Goal: Task Accomplishment & Management: Manage account settings

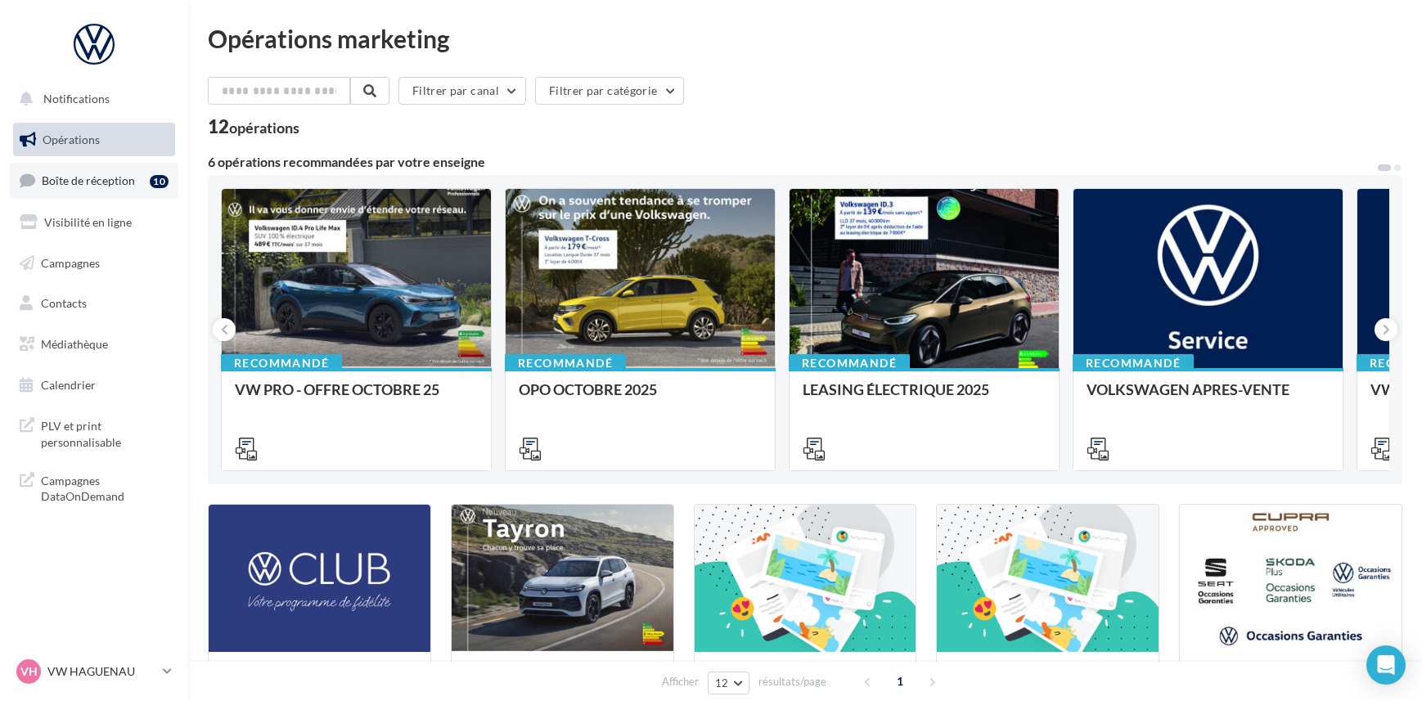
click at [140, 190] on link "Boîte de réception 10" at bounding box center [94, 180] width 169 height 35
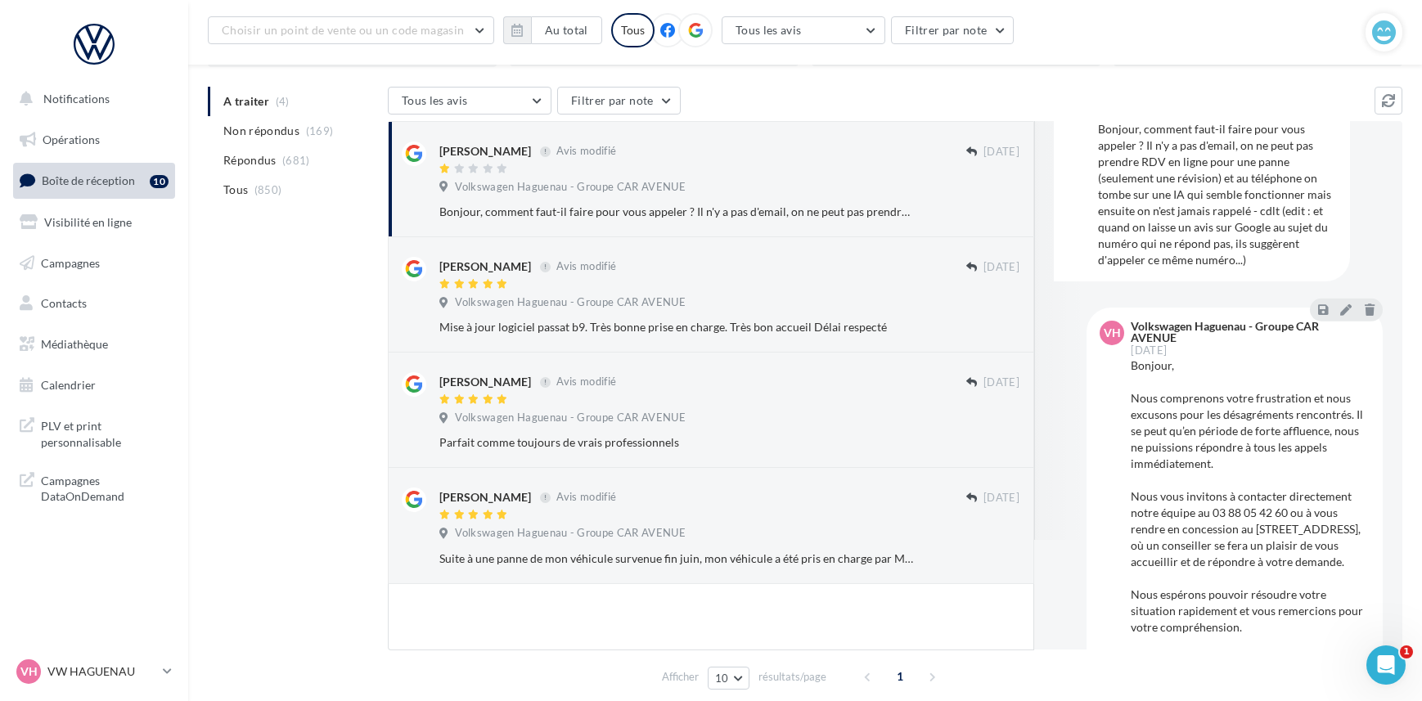
scroll to position [113, 0]
click at [1344, 305] on icon at bounding box center [1345, 305] width 11 height 11
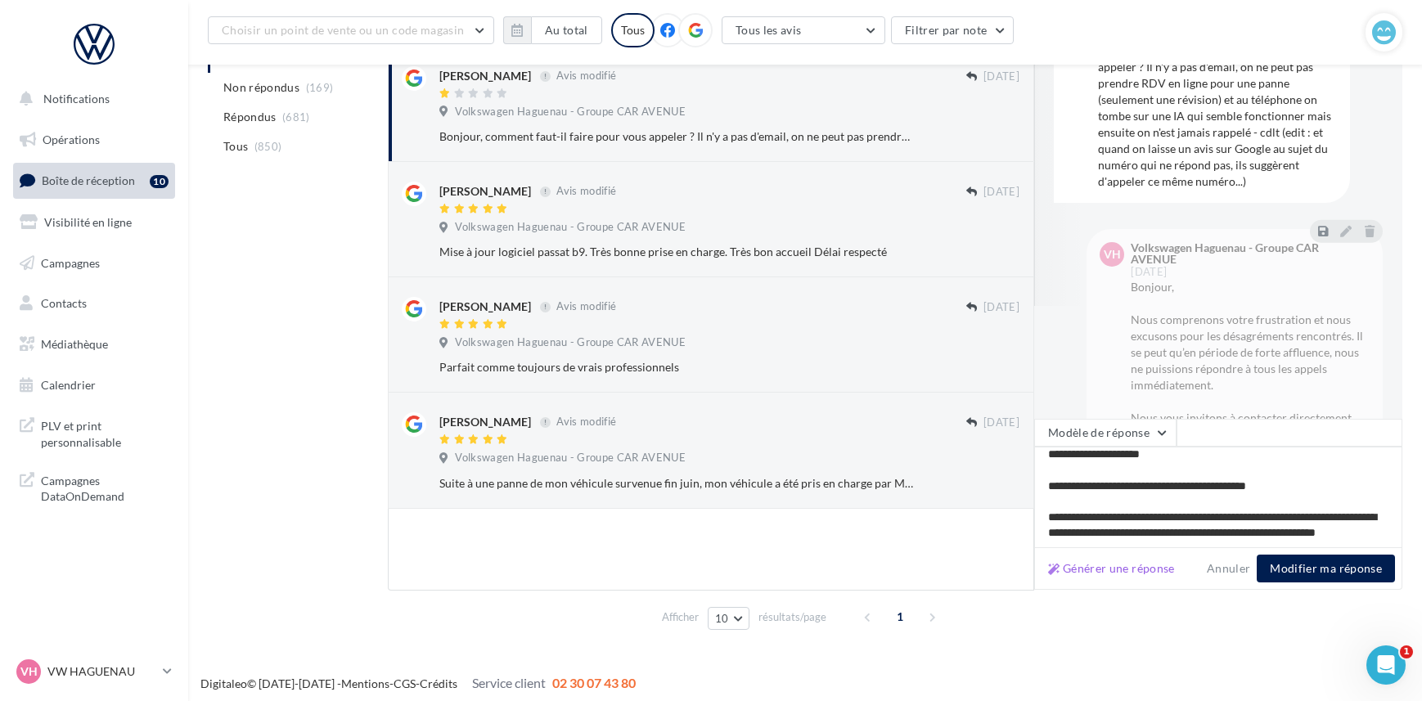
scroll to position [228, 0]
click at [1083, 365] on div "Volkswagen Haguenau - Groupe CAR AVENUE VF Vince F 09 oct. Avis modifié Bonjour…" at bounding box center [1218, 327] width 329 height 748
drag, startPoint x: 1215, startPoint y: 566, endPoint x: 1227, endPoint y: 536, distance: 32.7
click at [1215, 566] on button "Annuler" at bounding box center [1228, 569] width 56 height 20
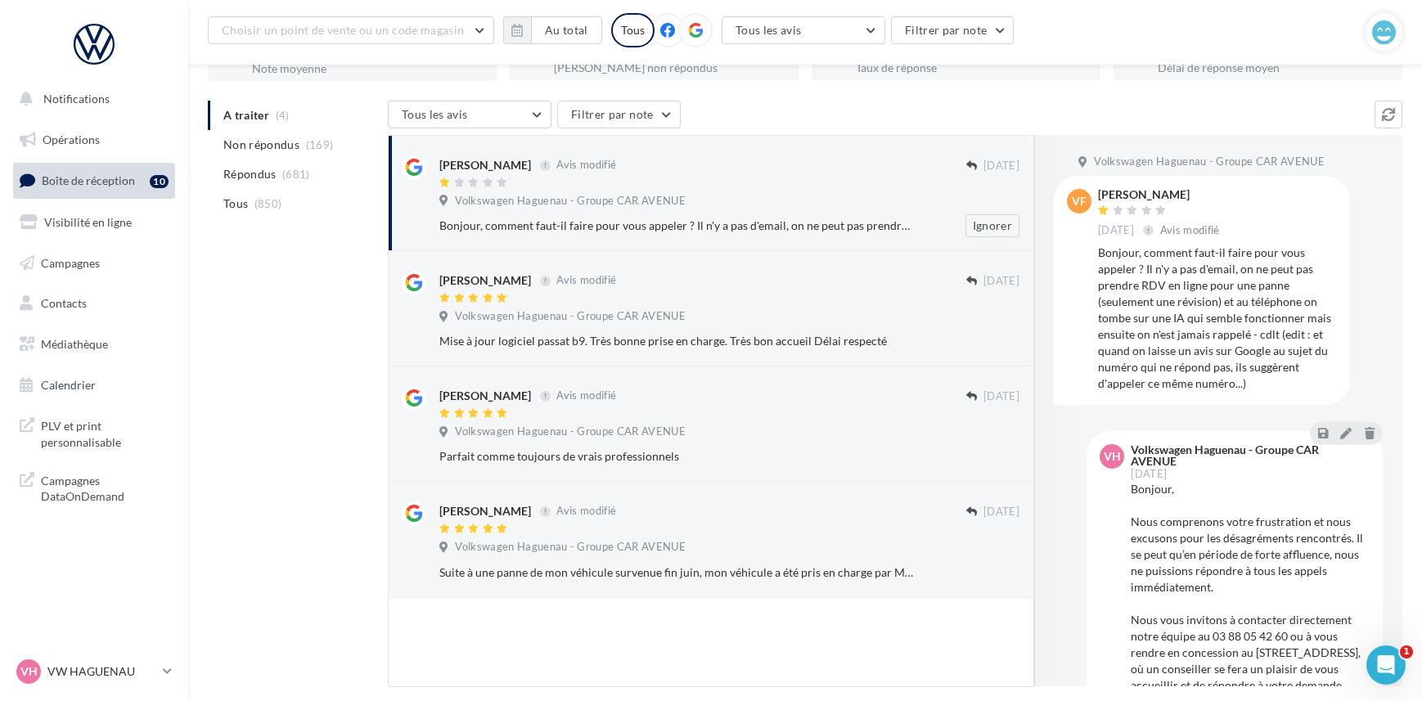
scroll to position [0, 0]
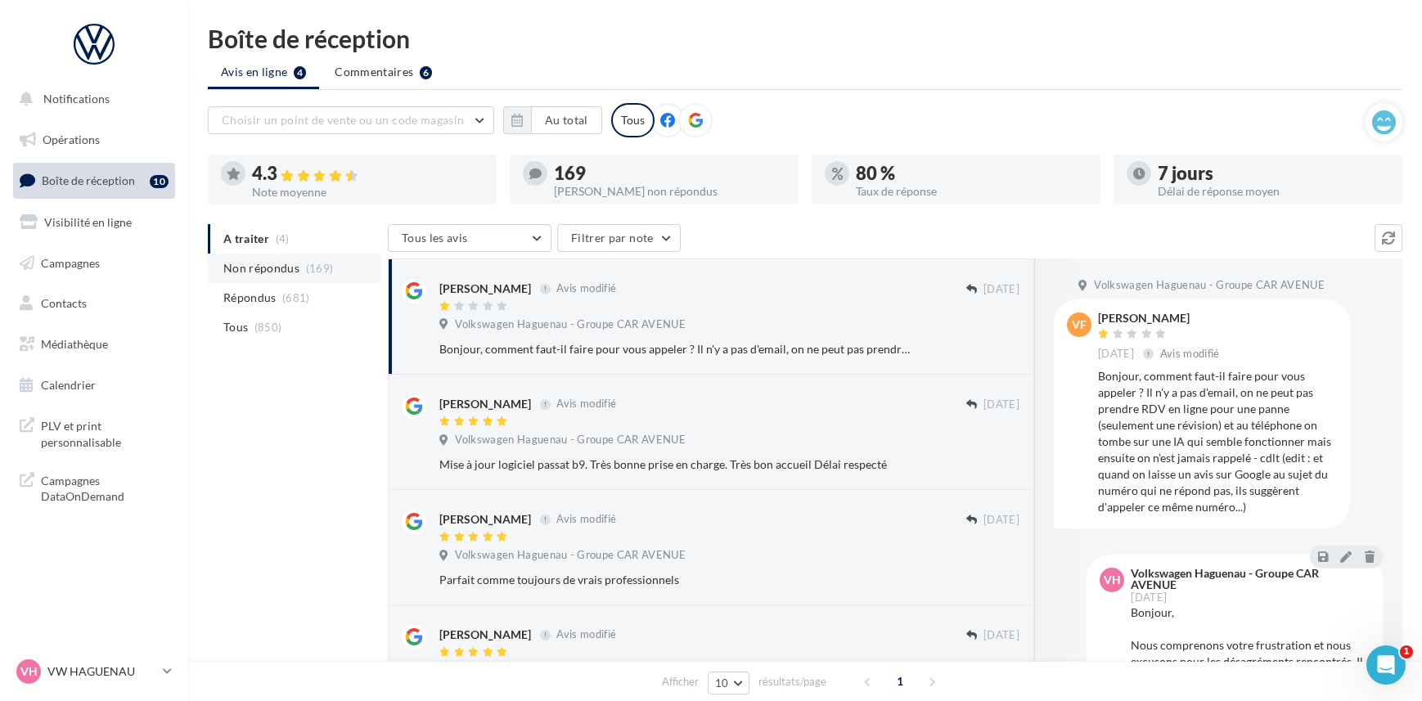
click at [306, 268] on span "(169)" at bounding box center [320, 268] width 28 height 13
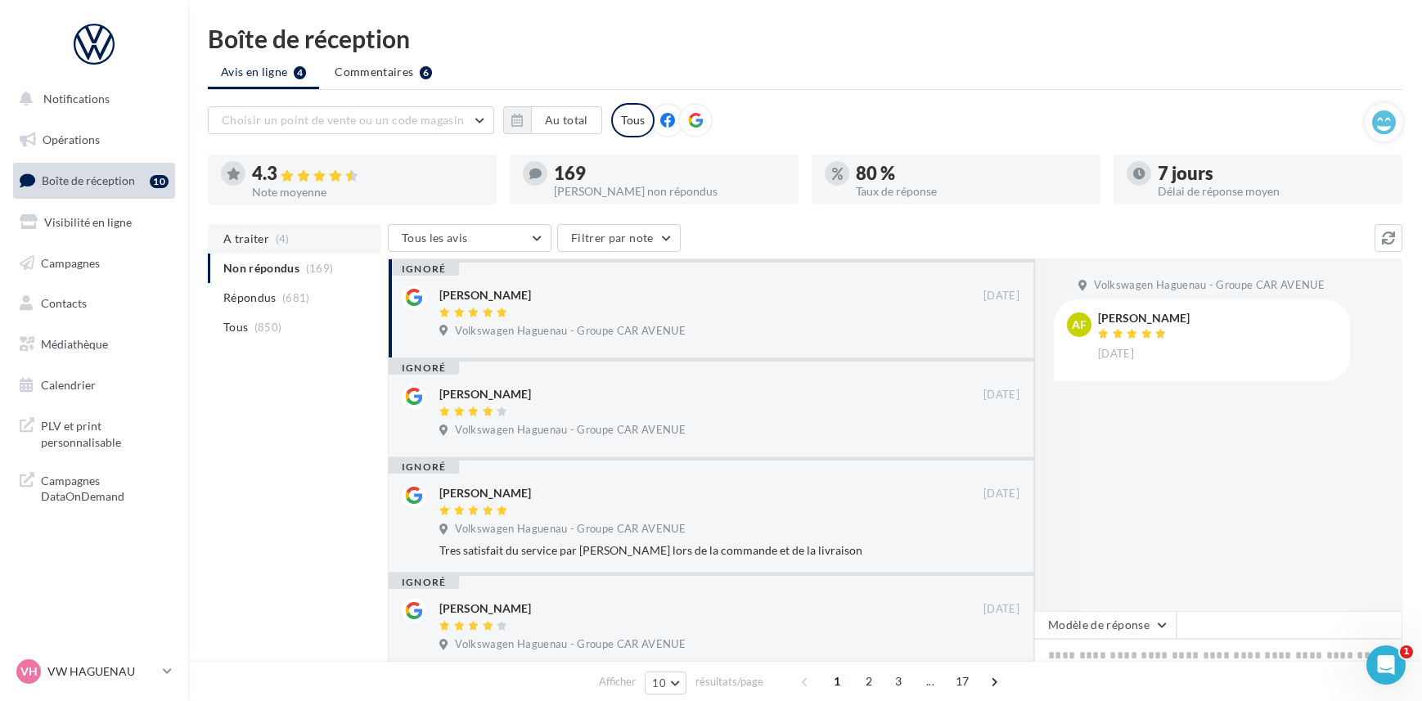
click at [307, 228] on li "A traiter (4)" at bounding box center [294, 238] width 173 height 29
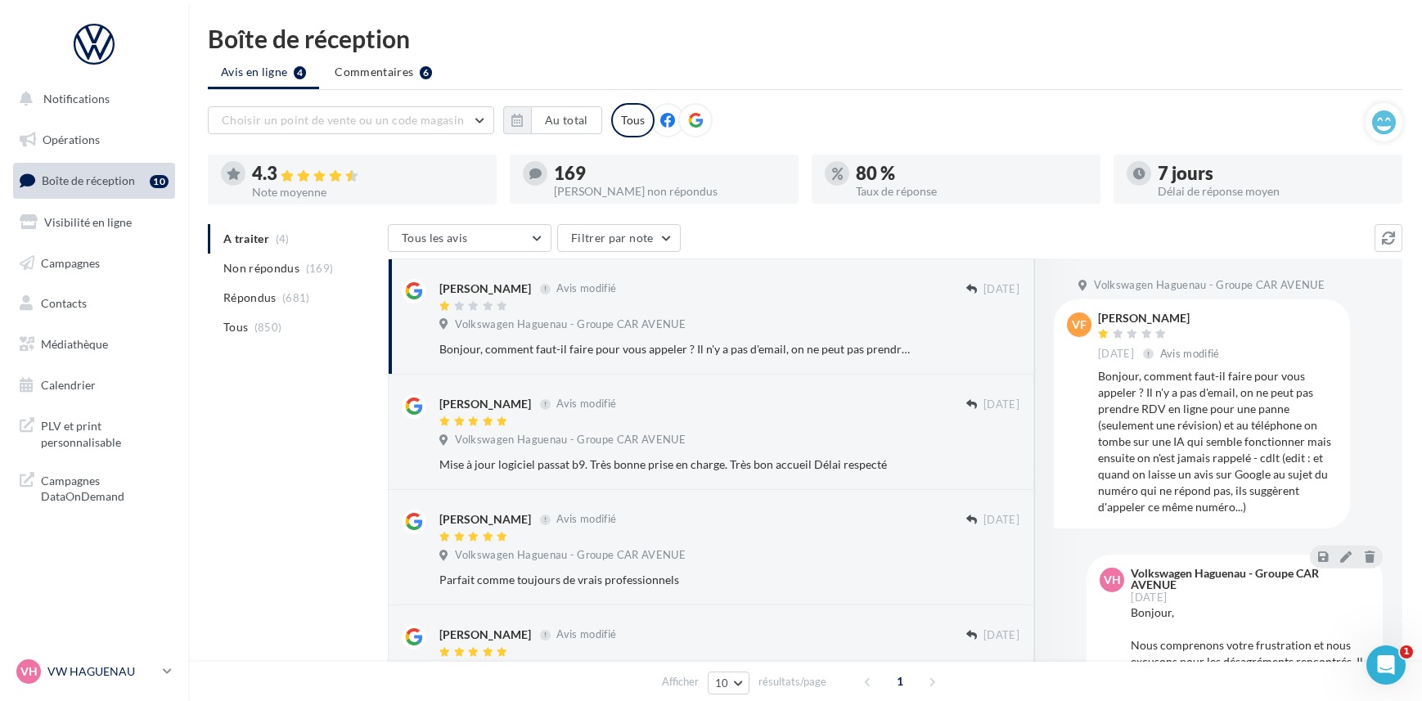
click at [110, 684] on link "VH VW HAGUENAU vw-hag-mar" at bounding box center [94, 671] width 162 height 31
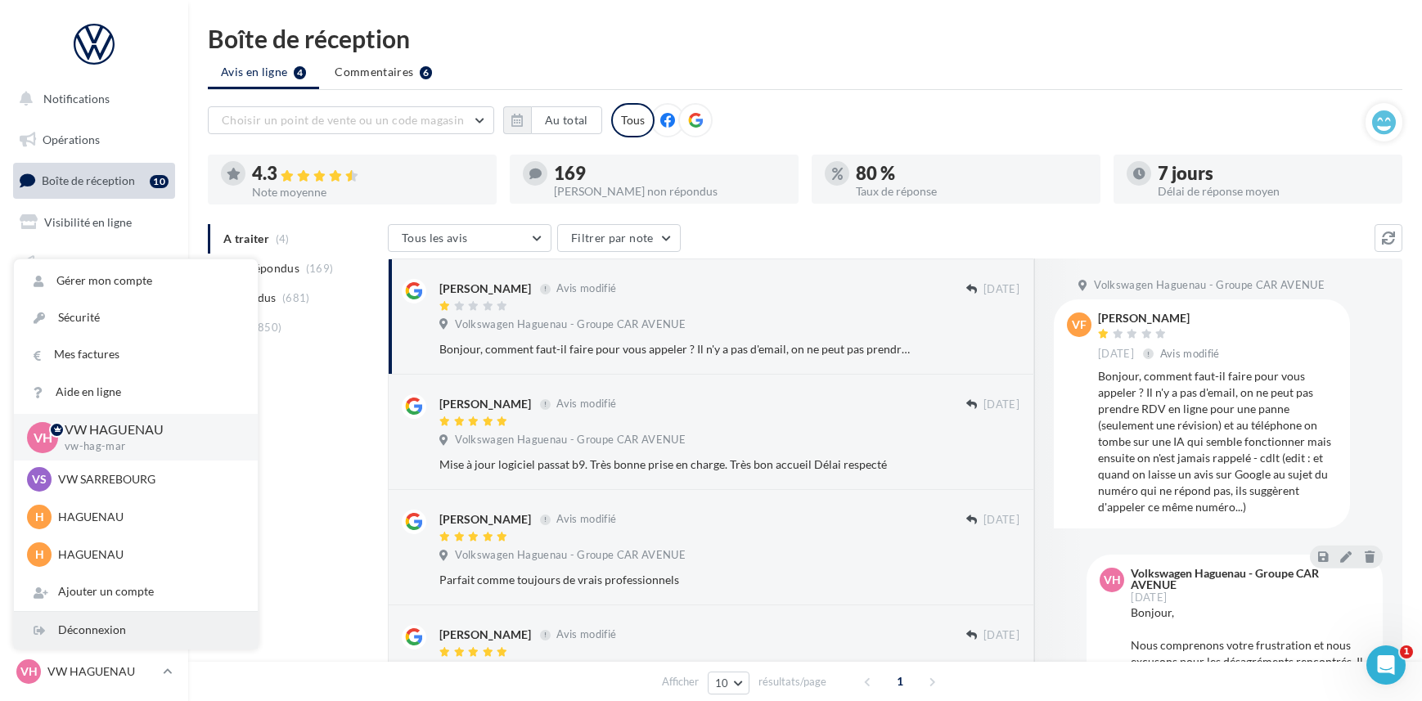
click at [110, 644] on div "Déconnexion" at bounding box center [136, 630] width 244 height 37
